Goal: Find specific page/section: Find specific page/section

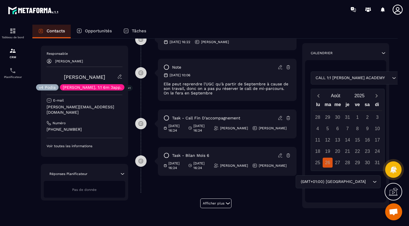
click at [337, 163] on div "27" at bounding box center [338, 163] width 10 height 10
click at [356, 80] on div "CALL 1:1 [PERSON_NAME] ACADEMY Loading..." at bounding box center [346, 78] width 70 height 13
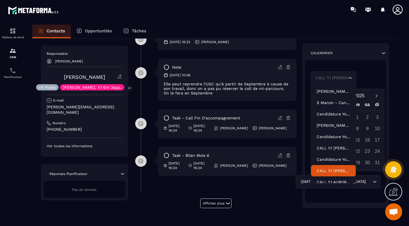
click at [330, 171] on p "CALL 1:1 [PERSON_NAME] ACADEMY" at bounding box center [334, 171] width 34 height 6
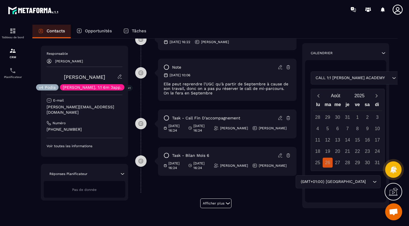
click at [335, 159] on div "27" at bounding box center [338, 163] width 10 height 10
click at [377, 99] on span "Next month" at bounding box center [376, 95] width 7 height 7
click at [330, 166] on div "26" at bounding box center [328, 163] width 10 height 10
click at [336, 162] on div "27" at bounding box center [338, 163] width 10 height 10
click at [89, 36] on div "Opportunités" at bounding box center [94, 32] width 47 height 14
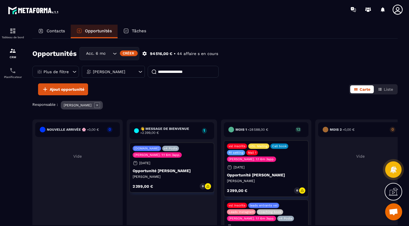
click at [177, 73] on input at bounding box center [183, 72] width 71 height 12
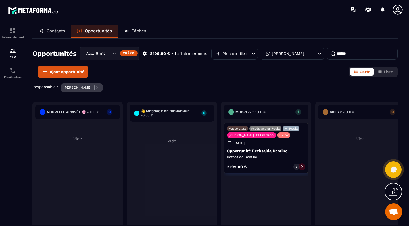
type input "******"
drag, startPoint x: 177, startPoint y: 73, endPoint x: 258, endPoint y: 151, distance: 112.1
click at [258, 151] on p "Opportunité Bethsaida Destine" at bounding box center [266, 151] width 78 height 5
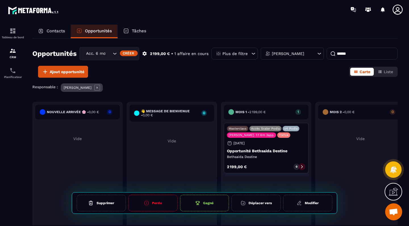
click at [258, 151] on p "Opportunité Bethsaida Destine" at bounding box center [266, 151] width 78 height 5
